Goal: Information Seeking & Learning: Learn about a topic

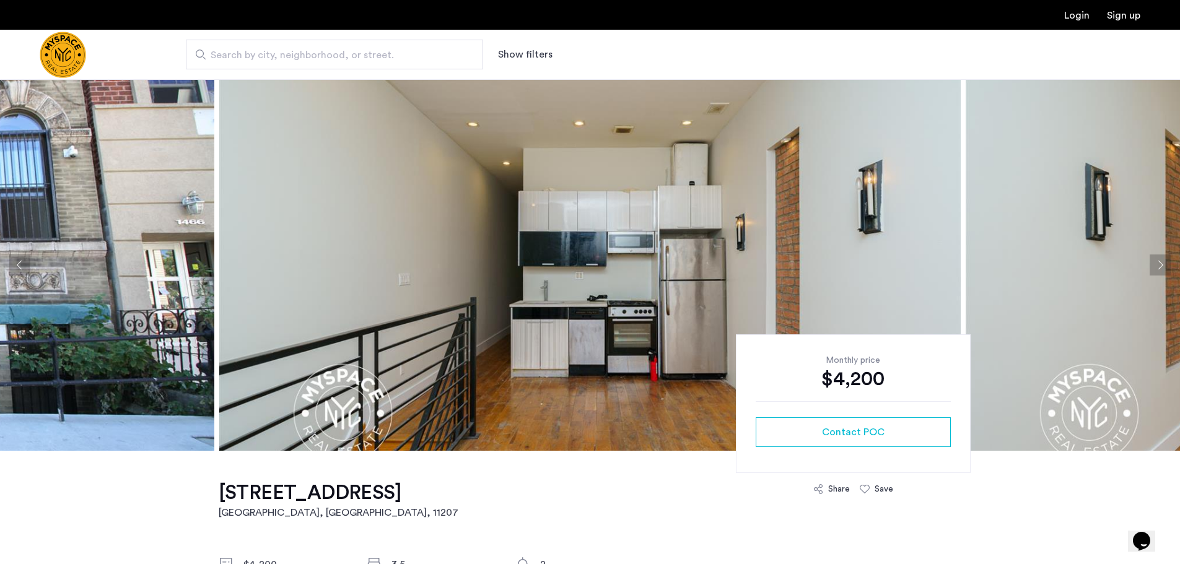
click at [1165, 266] on button "Next apartment" at bounding box center [1160, 265] width 21 height 21
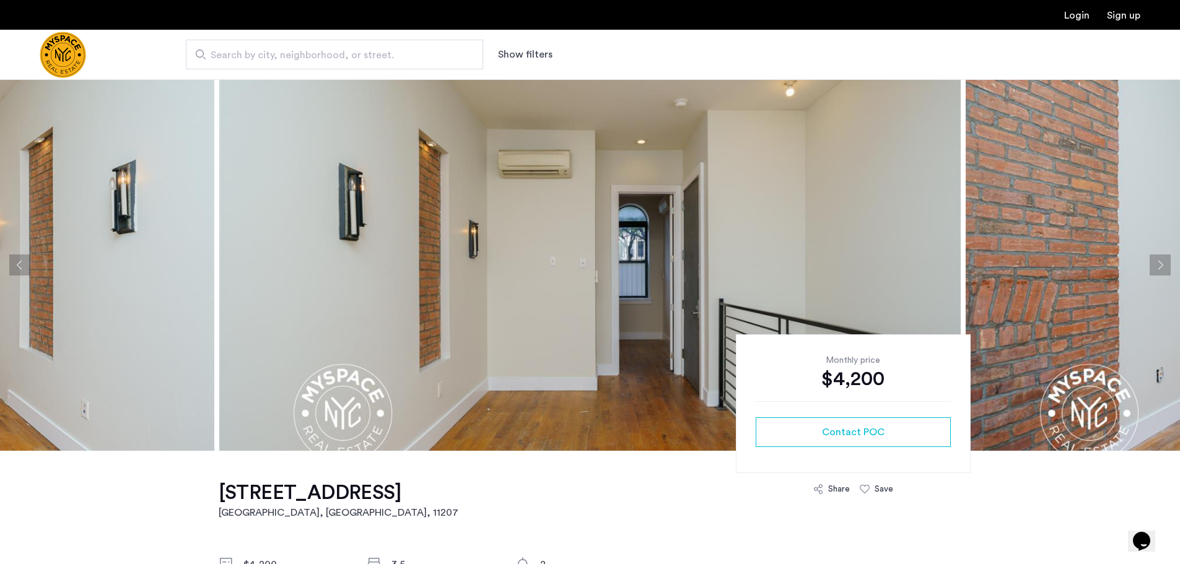
click at [1160, 265] on button "Next apartment" at bounding box center [1160, 265] width 21 height 21
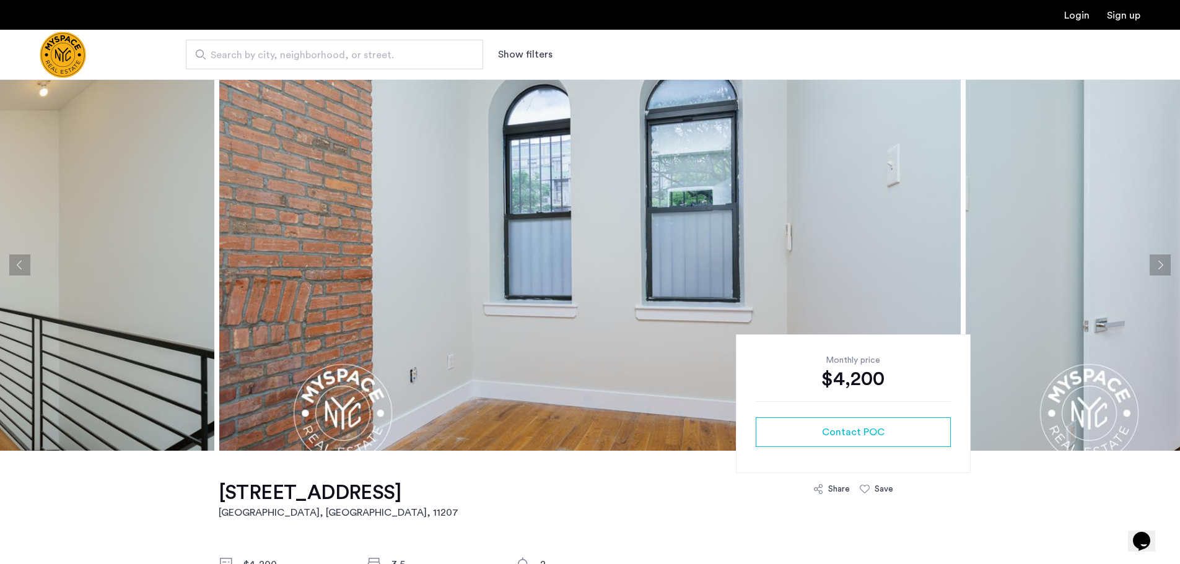
click at [1158, 261] on button "Next apartment" at bounding box center [1160, 265] width 21 height 21
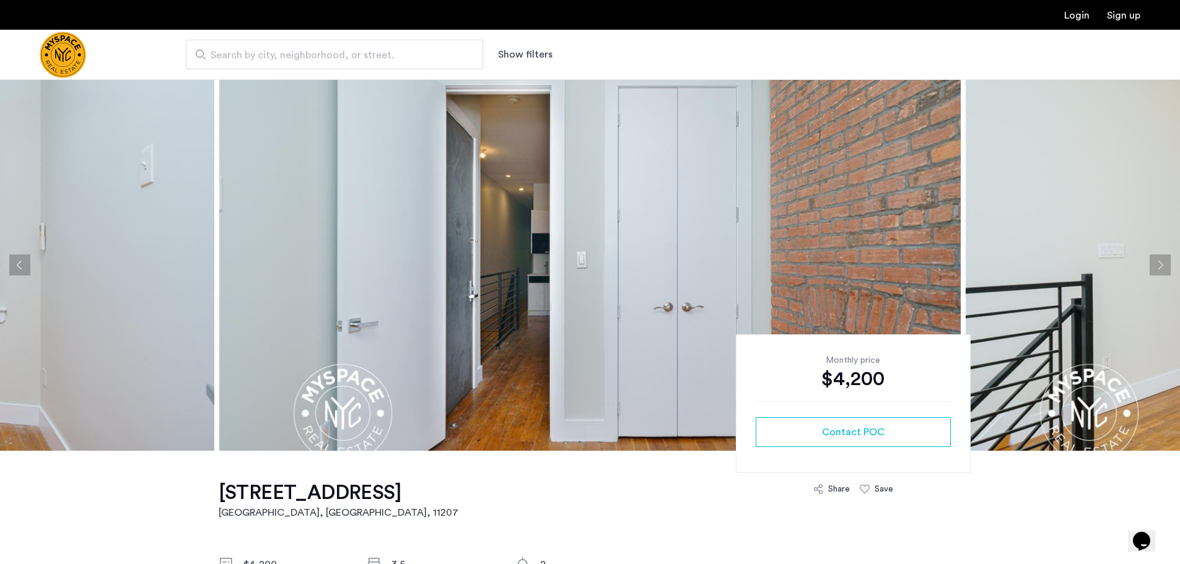
click at [1158, 261] on button "Next apartment" at bounding box center [1160, 265] width 21 height 21
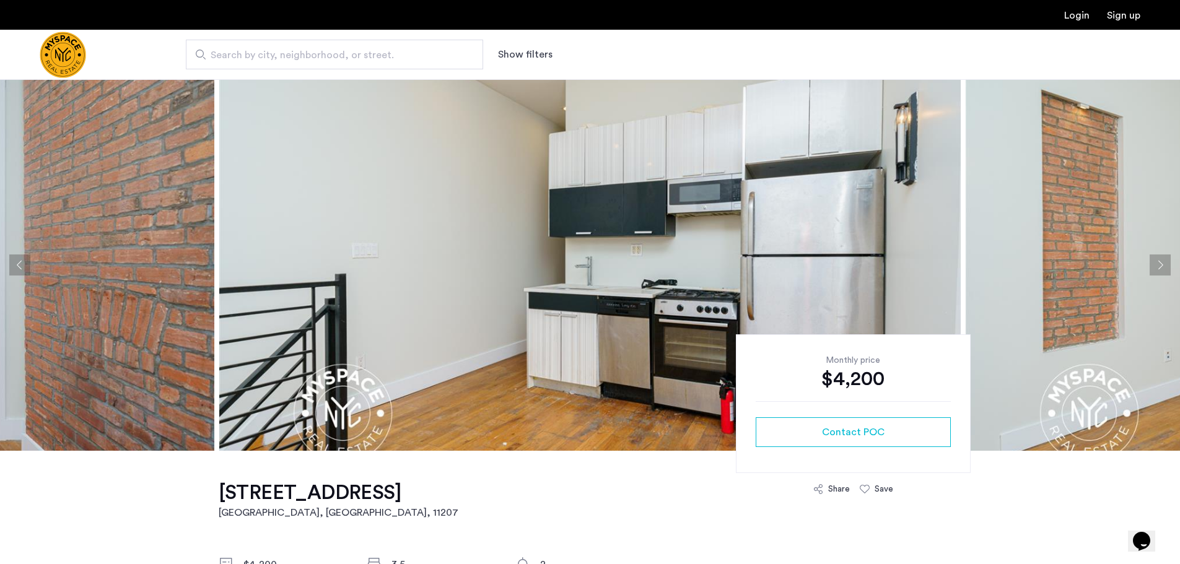
click at [1158, 261] on button "Next apartment" at bounding box center [1160, 265] width 21 height 21
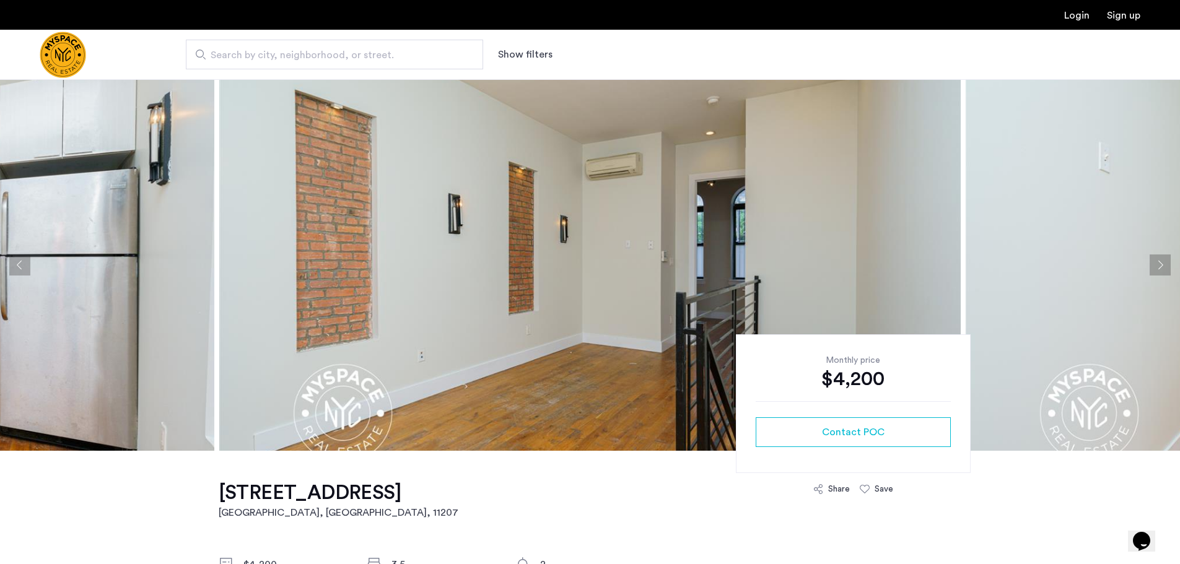
click at [1158, 261] on button "Next apartment" at bounding box center [1160, 265] width 21 height 21
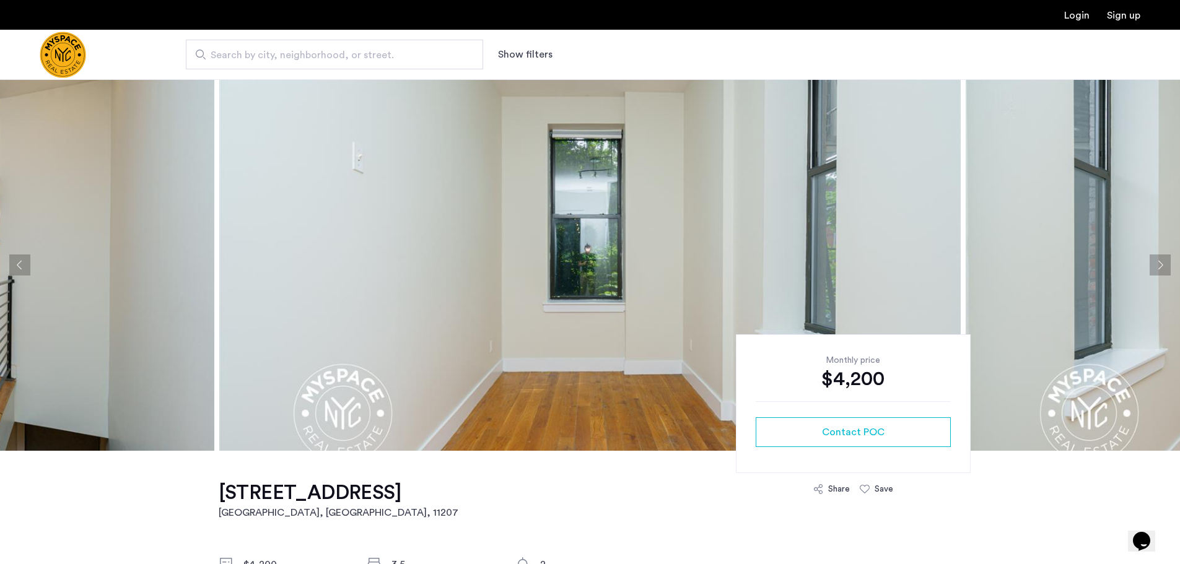
click at [1158, 261] on button "Next apartment" at bounding box center [1160, 265] width 21 height 21
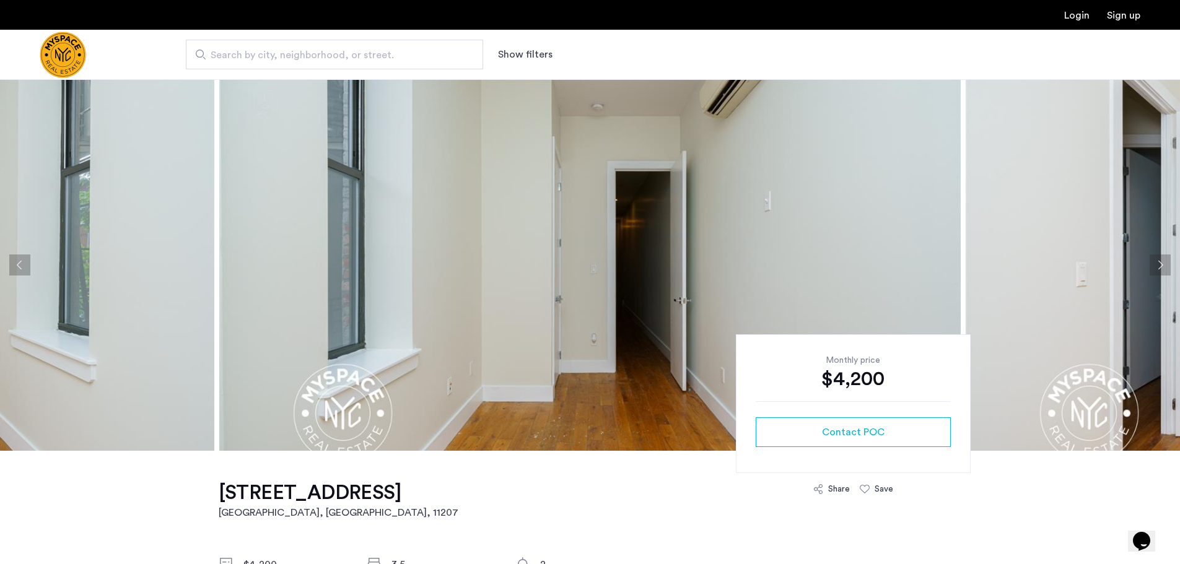
click at [1158, 261] on button "Next apartment" at bounding box center [1160, 265] width 21 height 21
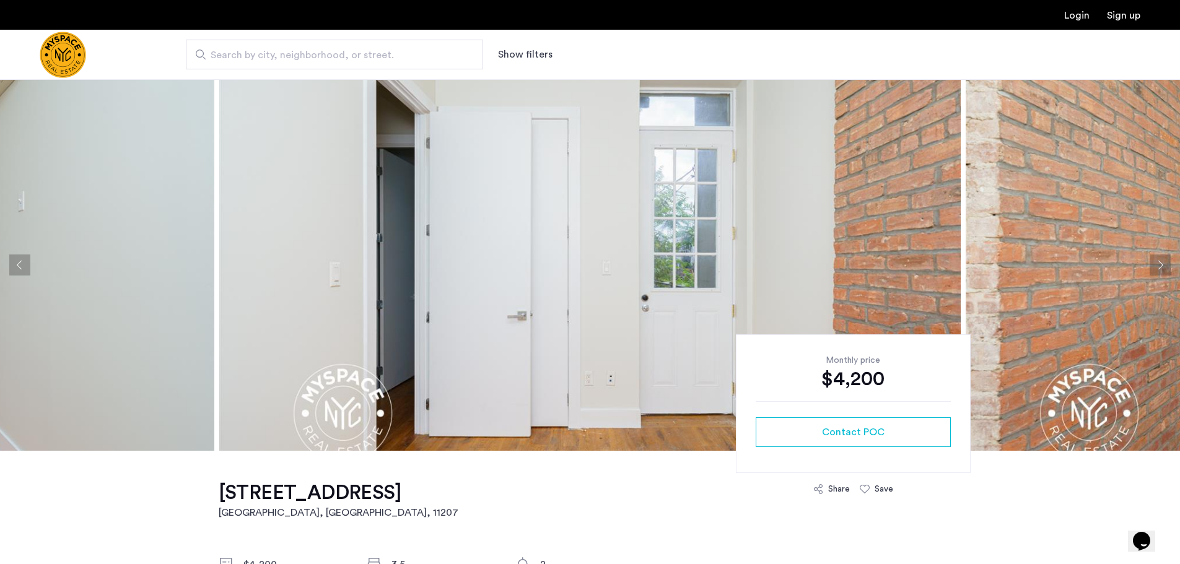
click at [1158, 261] on button "Next apartment" at bounding box center [1160, 265] width 21 height 21
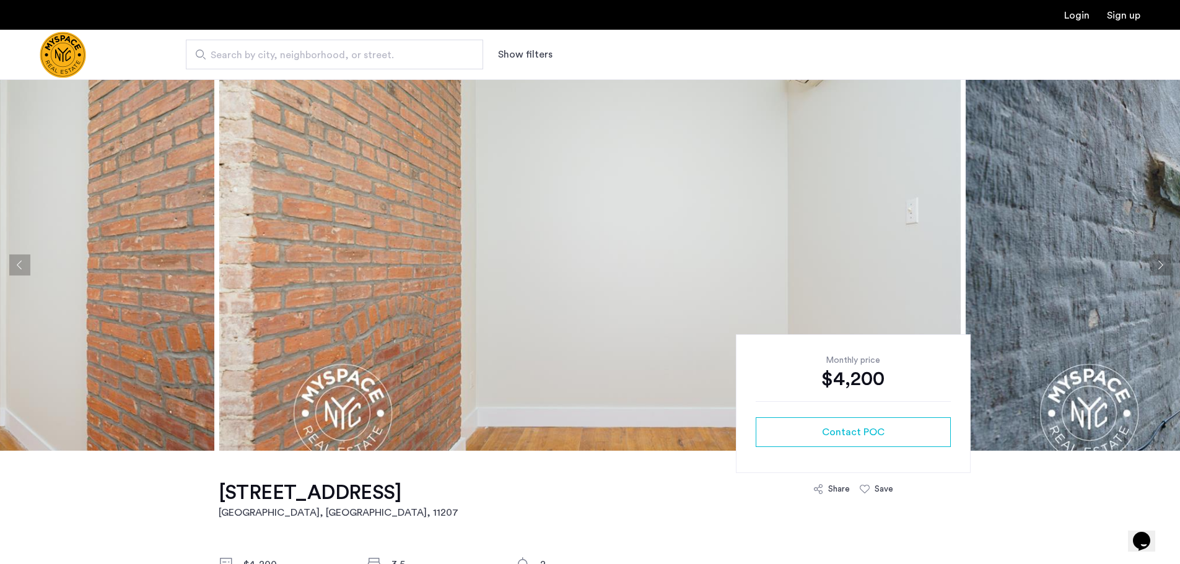
click at [1158, 261] on button "Next apartment" at bounding box center [1160, 265] width 21 height 21
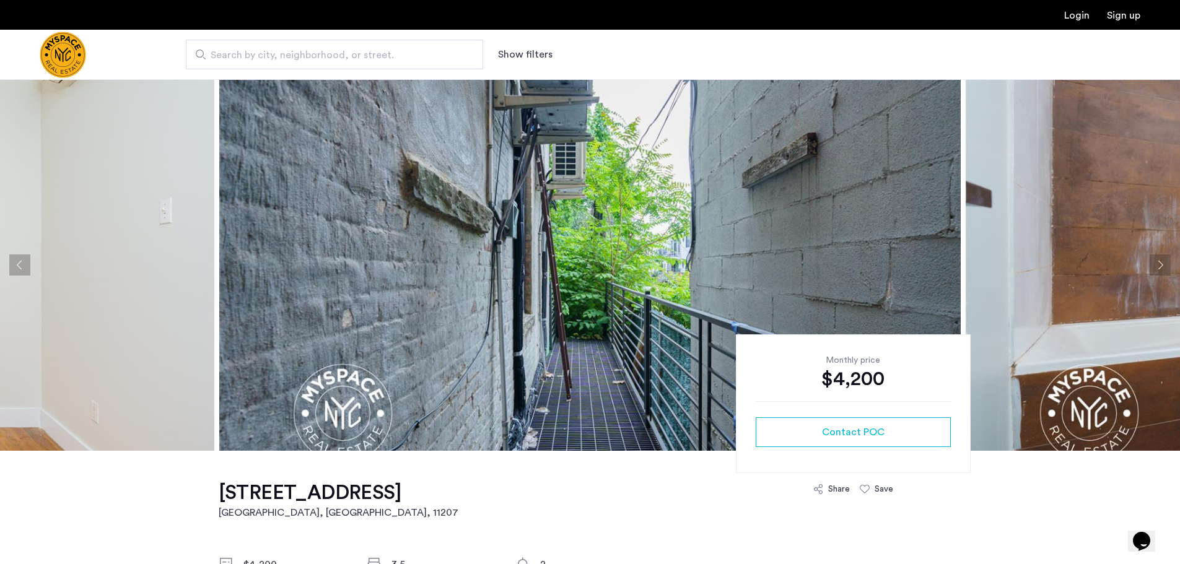
click at [1158, 261] on button "Next apartment" at bounding box center [1160, 265] width 21 height 21
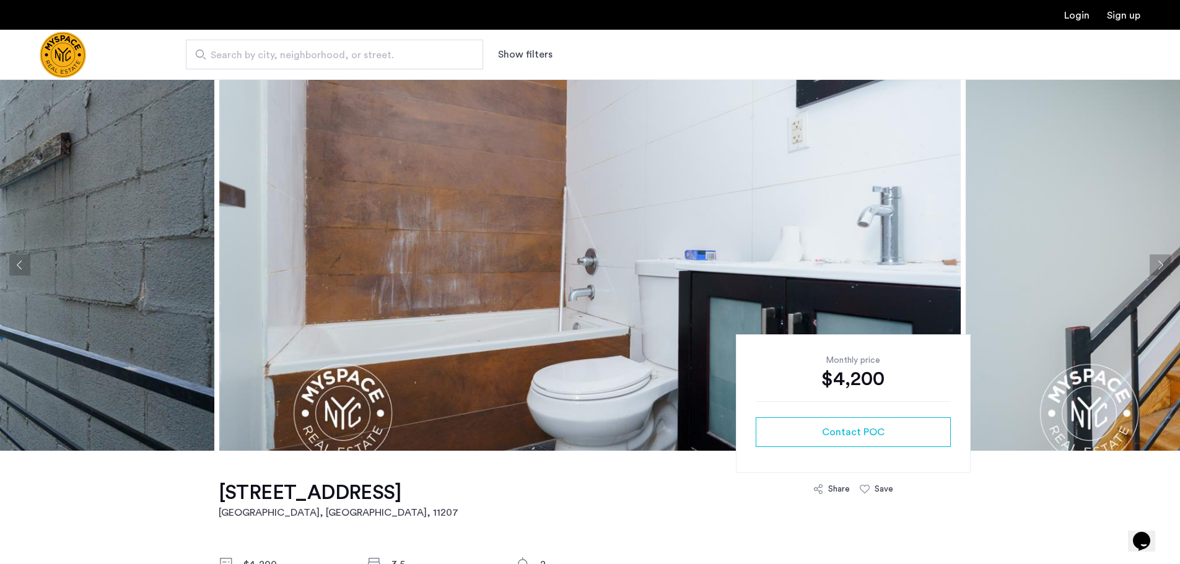
click at [1158, 261] on button "Next apartment" at bounding box center [1160, 265] width 21 height 21
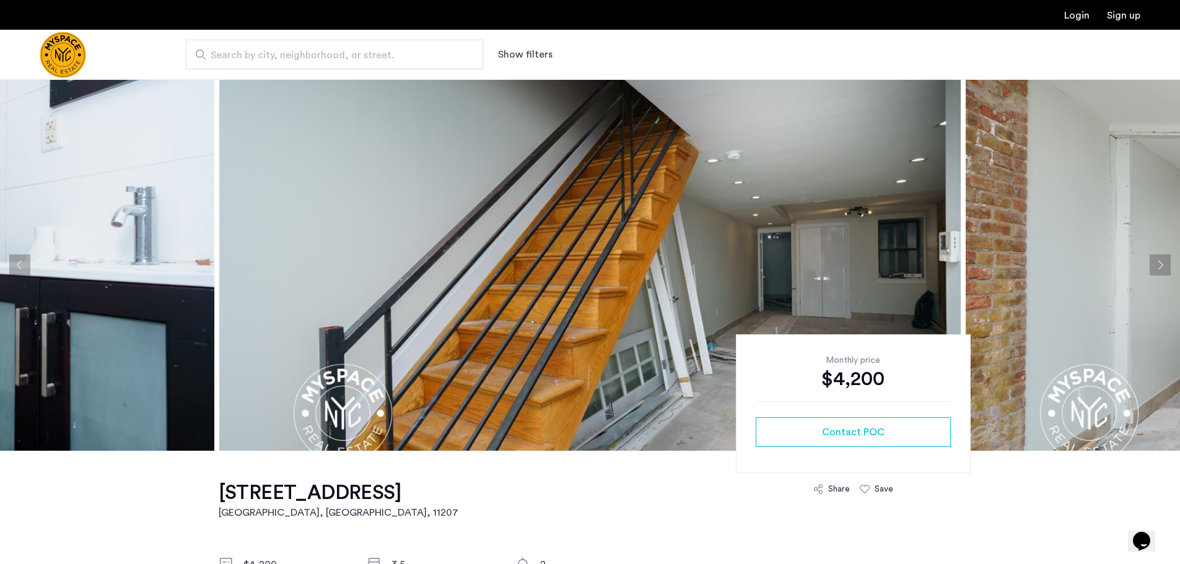
click at [1157, 264] on button "Next apartment" at bounding box center [1160, 265] width 21 height 21
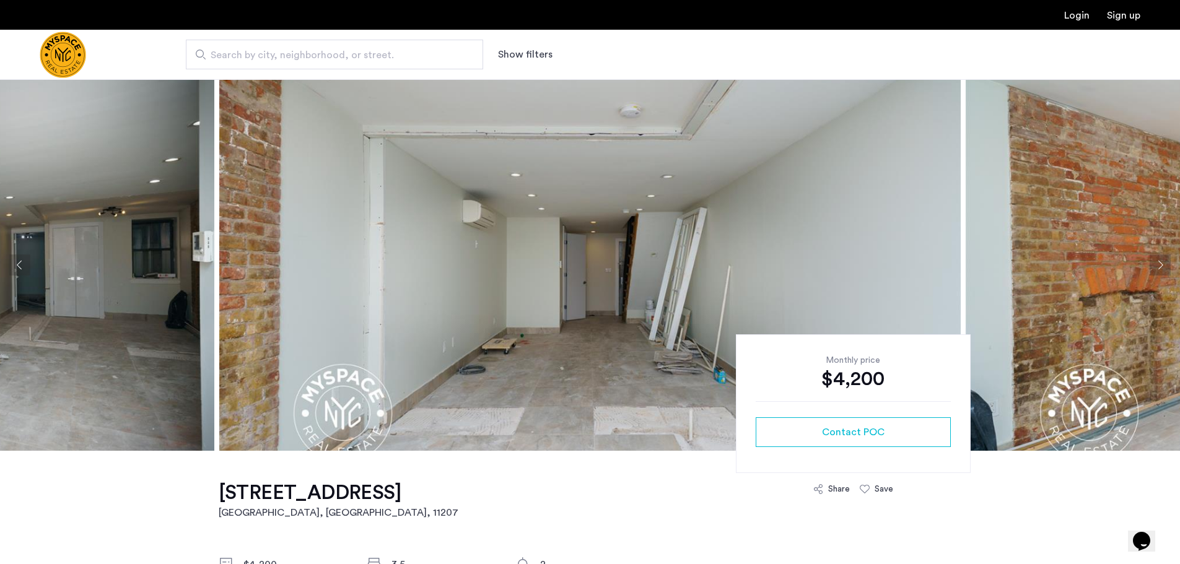
click at [1157, 264] on button "Next apartment" at bounding box center [1160, 265] width 21 height 21
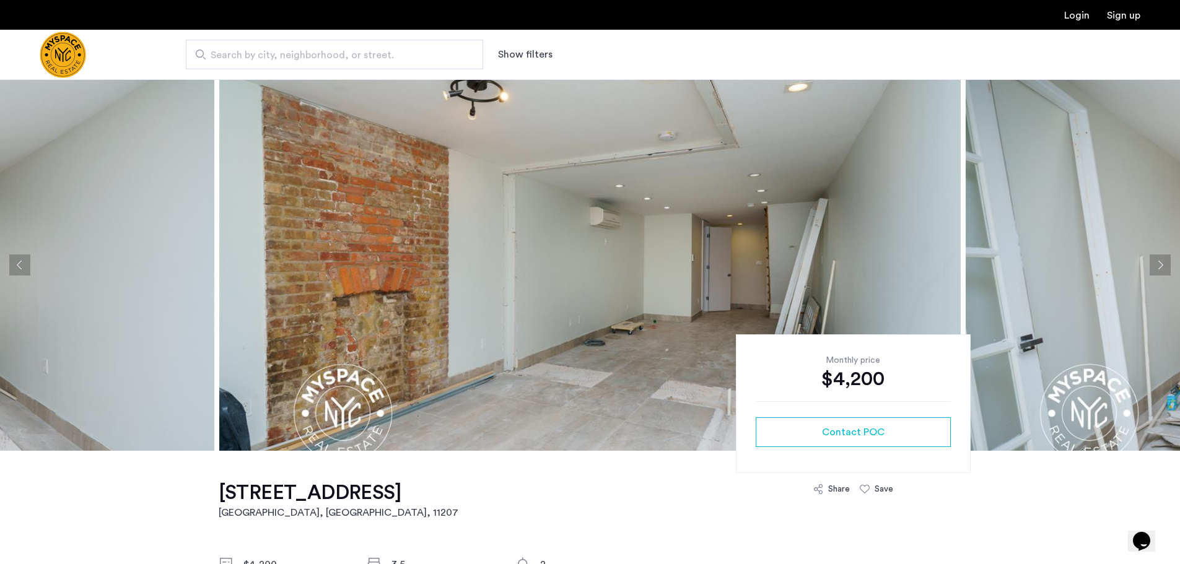
click at [1153, 270] on button "Next apartment" at bounding box center [1160, 265] width 21 height 21
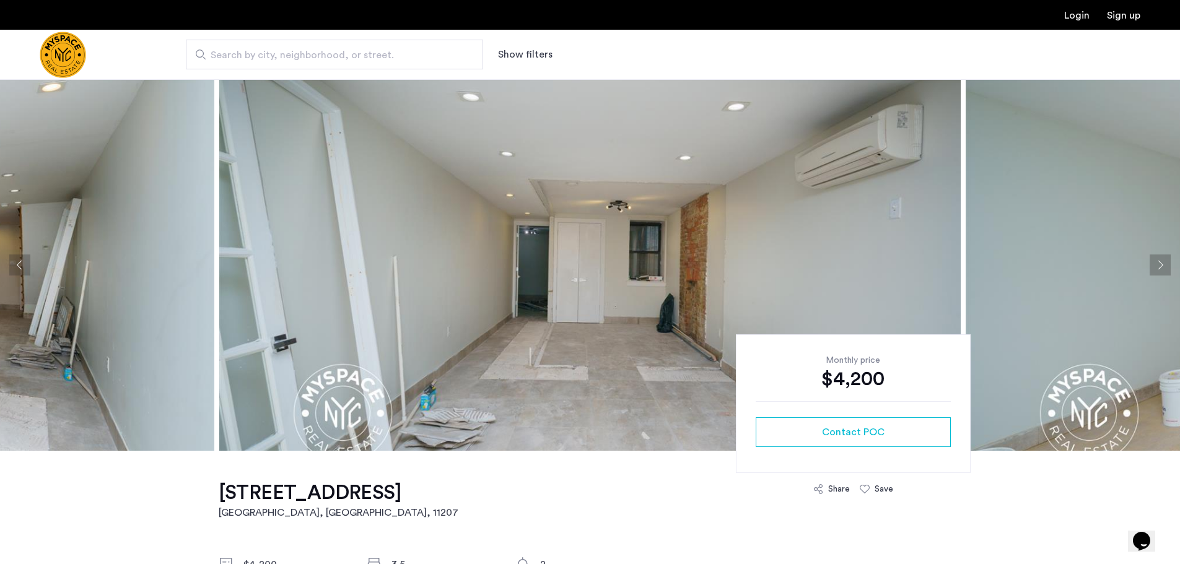
click at [1160, 265] on button "Next apartment" at bounding box center [1160, 265] width 21 height 21
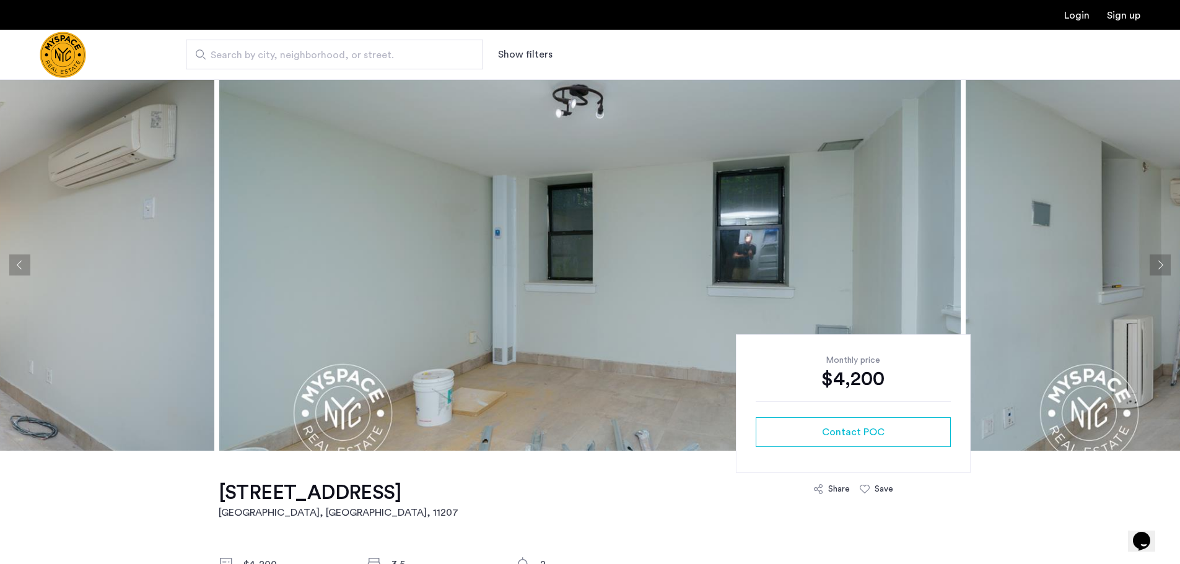
click at [20, 260] on button "Previous apartment" at bounding box center [19, 265] width 21 height 21
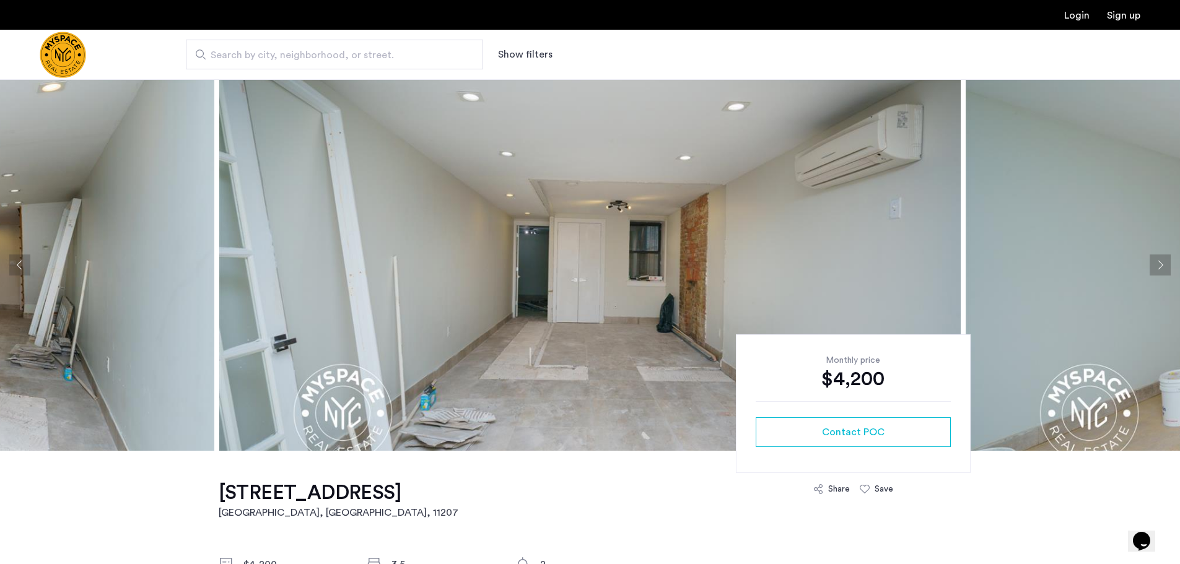
click at [1152, 275] on button "Next apartment" at bounding box center [1160, 265] width 21 height 21
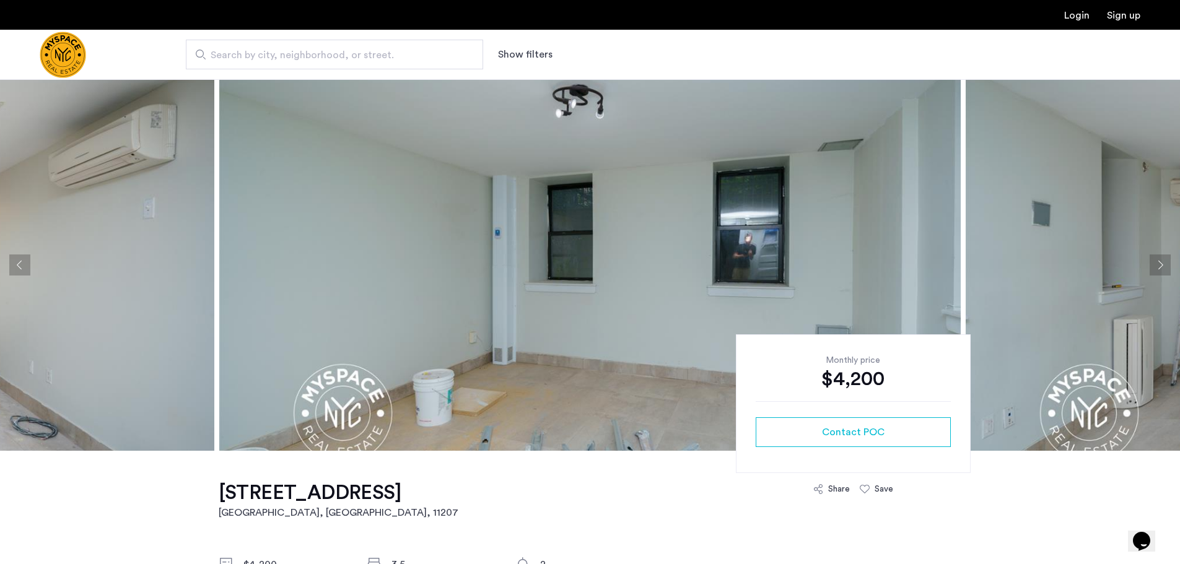
click at [1156, 267] on button "Next apartment" at bounding box center [1160, 265] width 21 height 21
